Goal: Navigation & Orientation: Find specific page/section

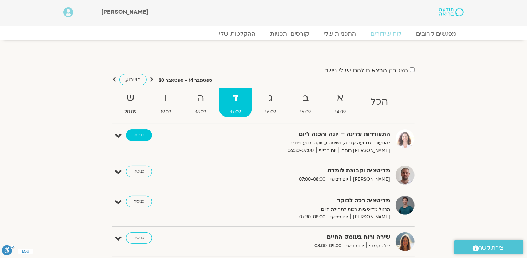
click at [144, 134] on link "כניסה" at bounding box center [139, 136] width 26 height 12
